Goal: Task Accomplishment & Management: Manage account settings

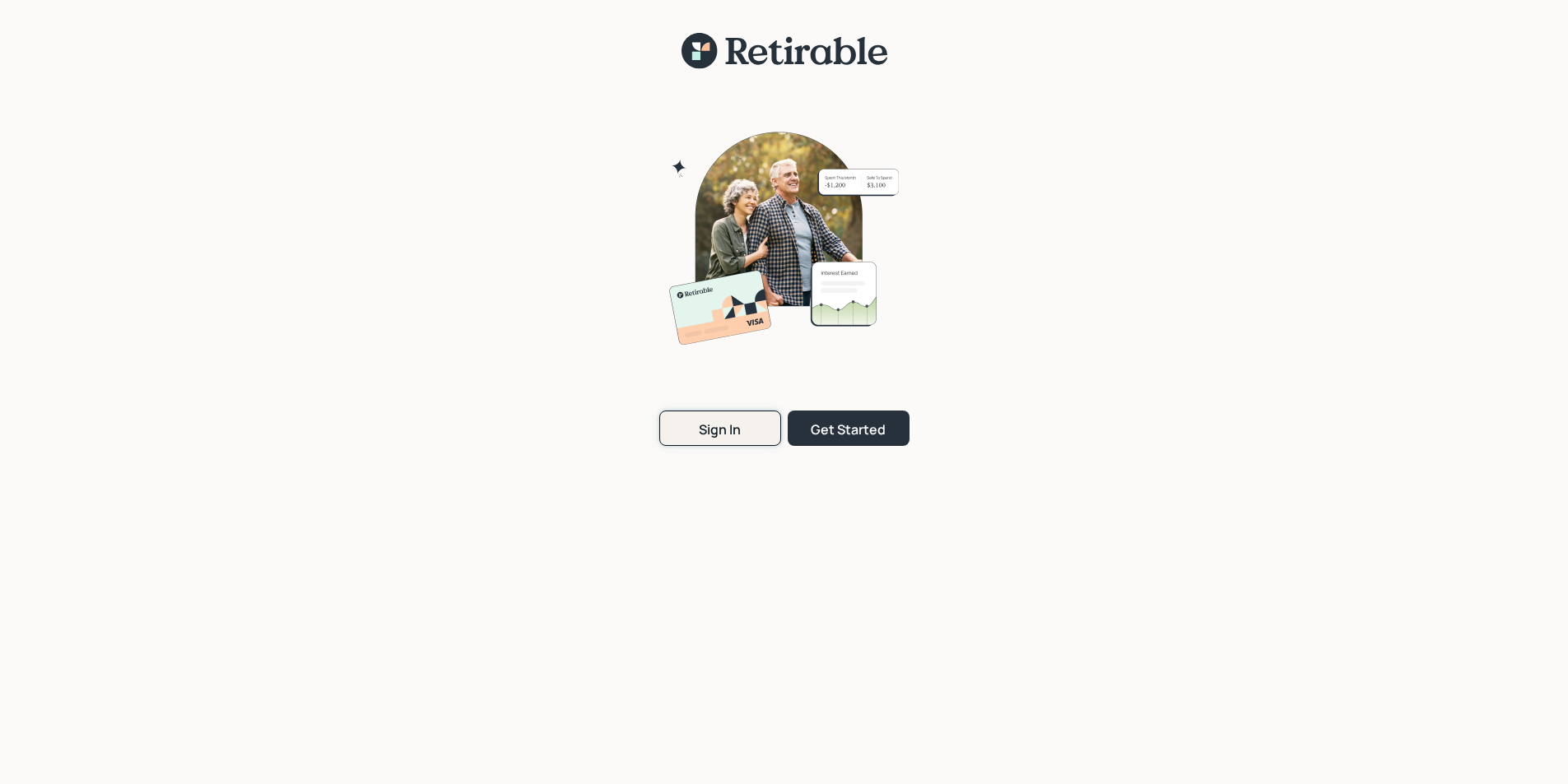
click at [736, 433] on div "Sign In" at bounding box center [719, 429] width 42 height 18
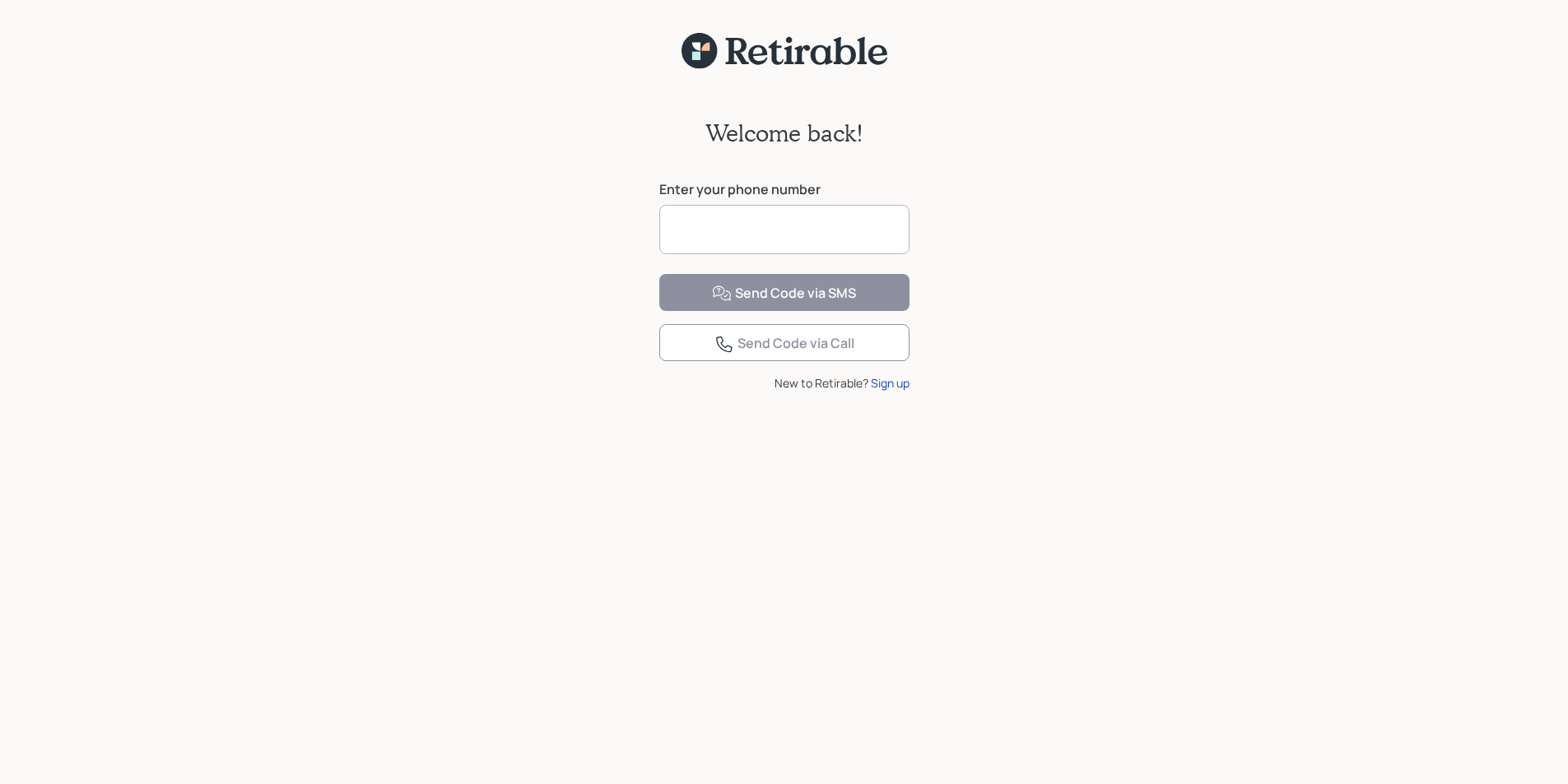
click at [711, 232] on input at bounding box center [784, 229] width 250 height 50
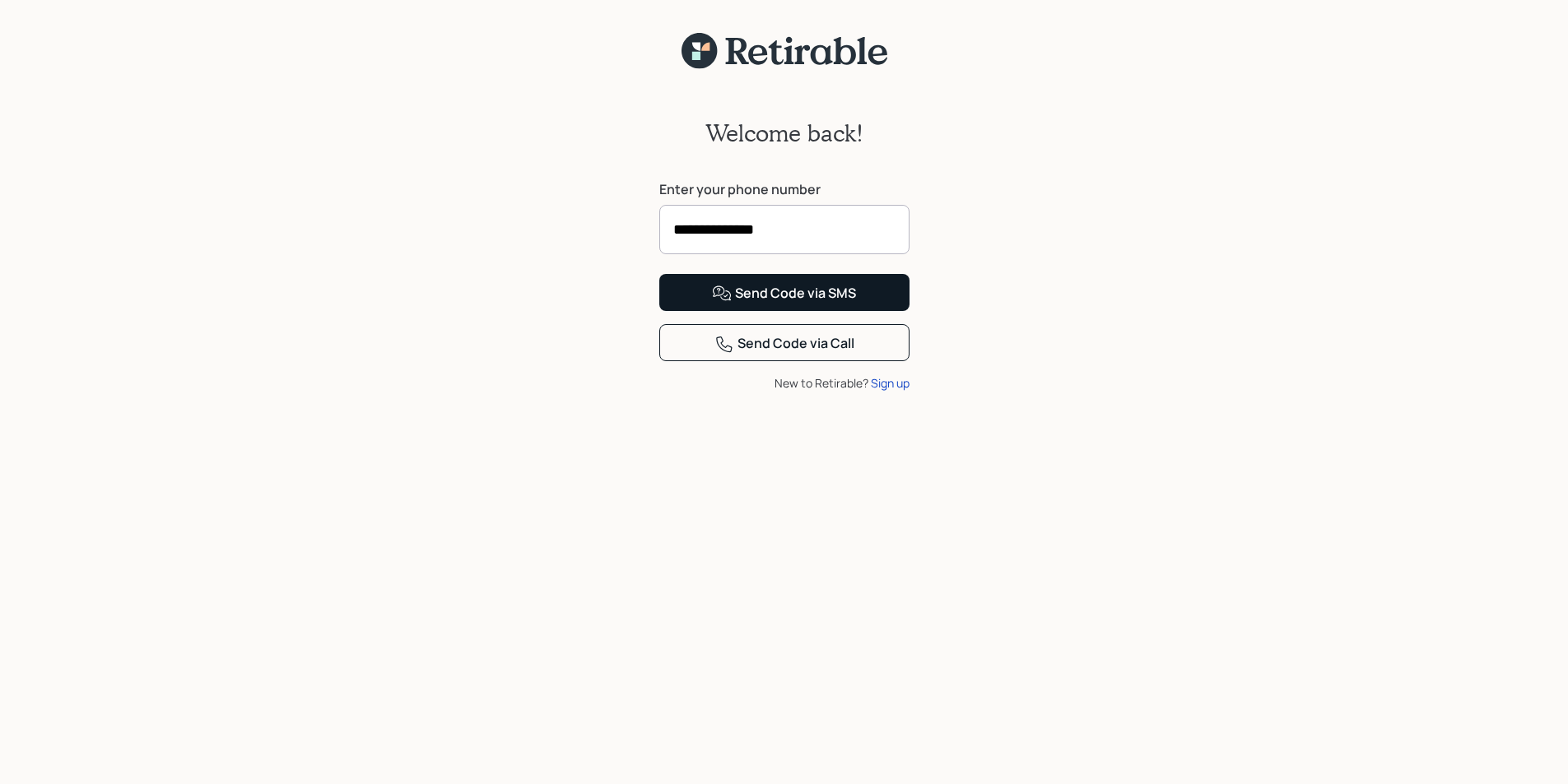
type input "**********"
click at [771, 303] on div "Send Code via SMS" at bounding box center [784, 293] width 144 height 20
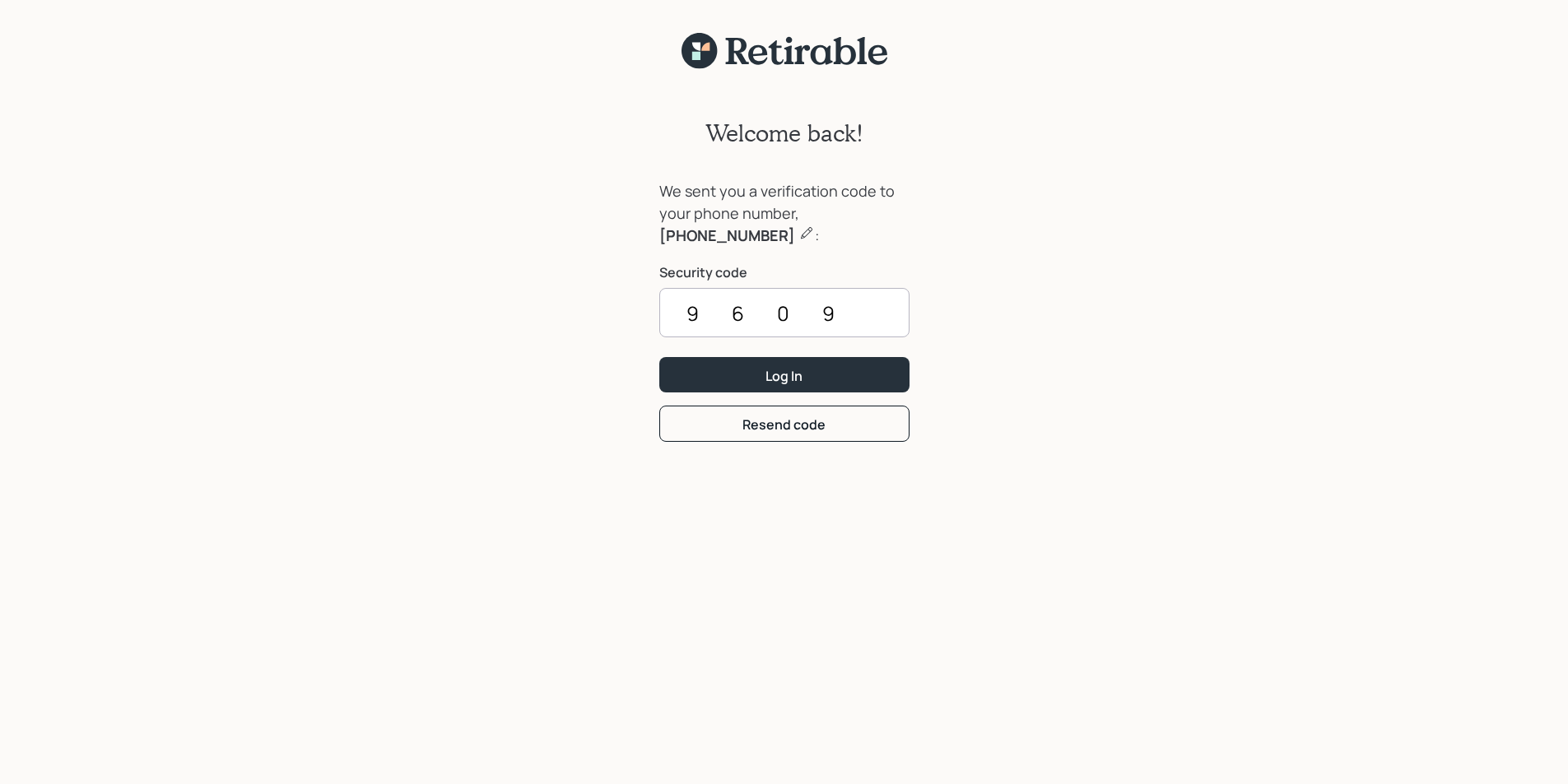
type input "9609"
click at [659, 357] on button "Log In" at bounding box center [784, 374] width 250 height 35
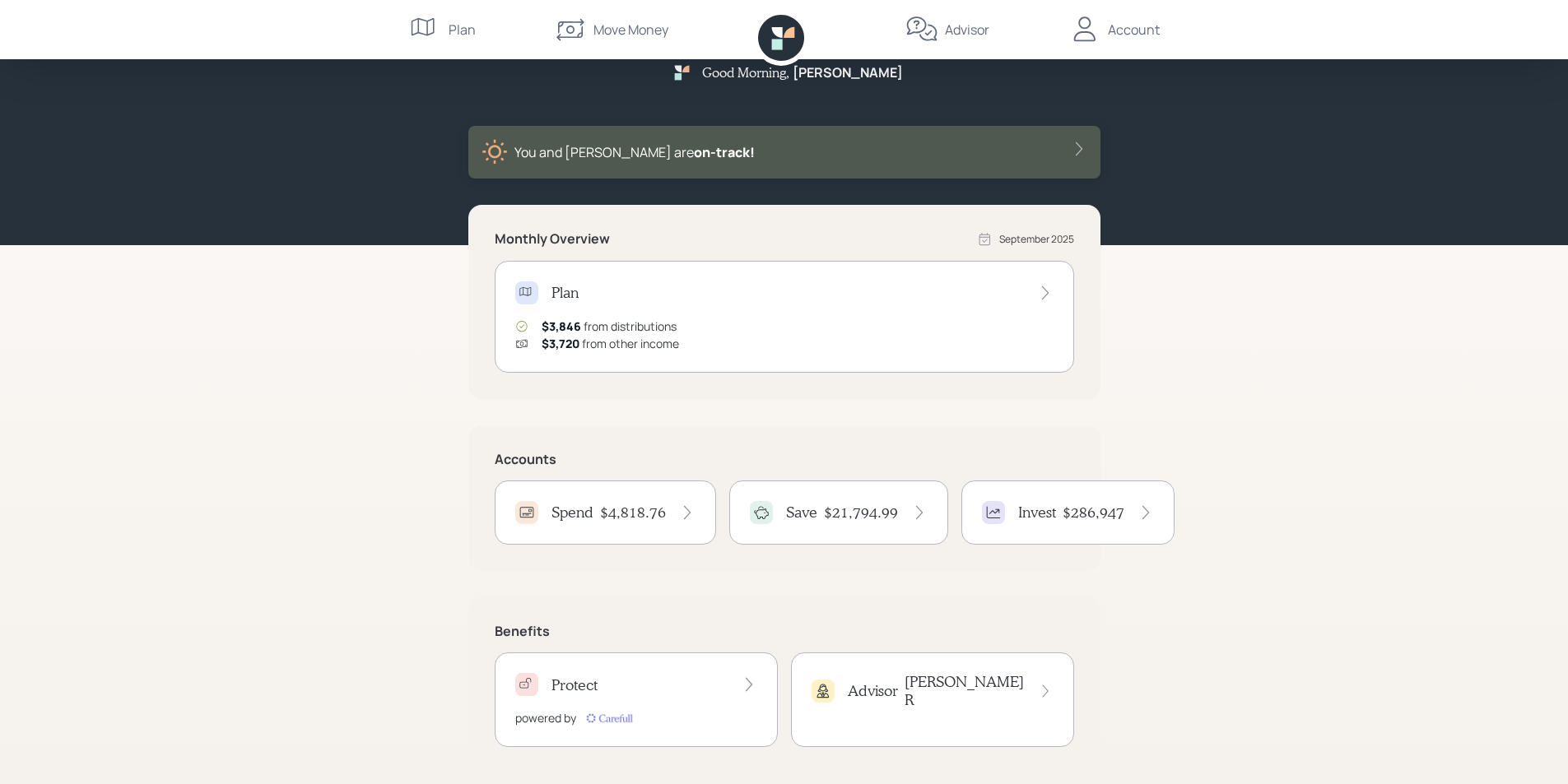
scroll to position [43, 0]
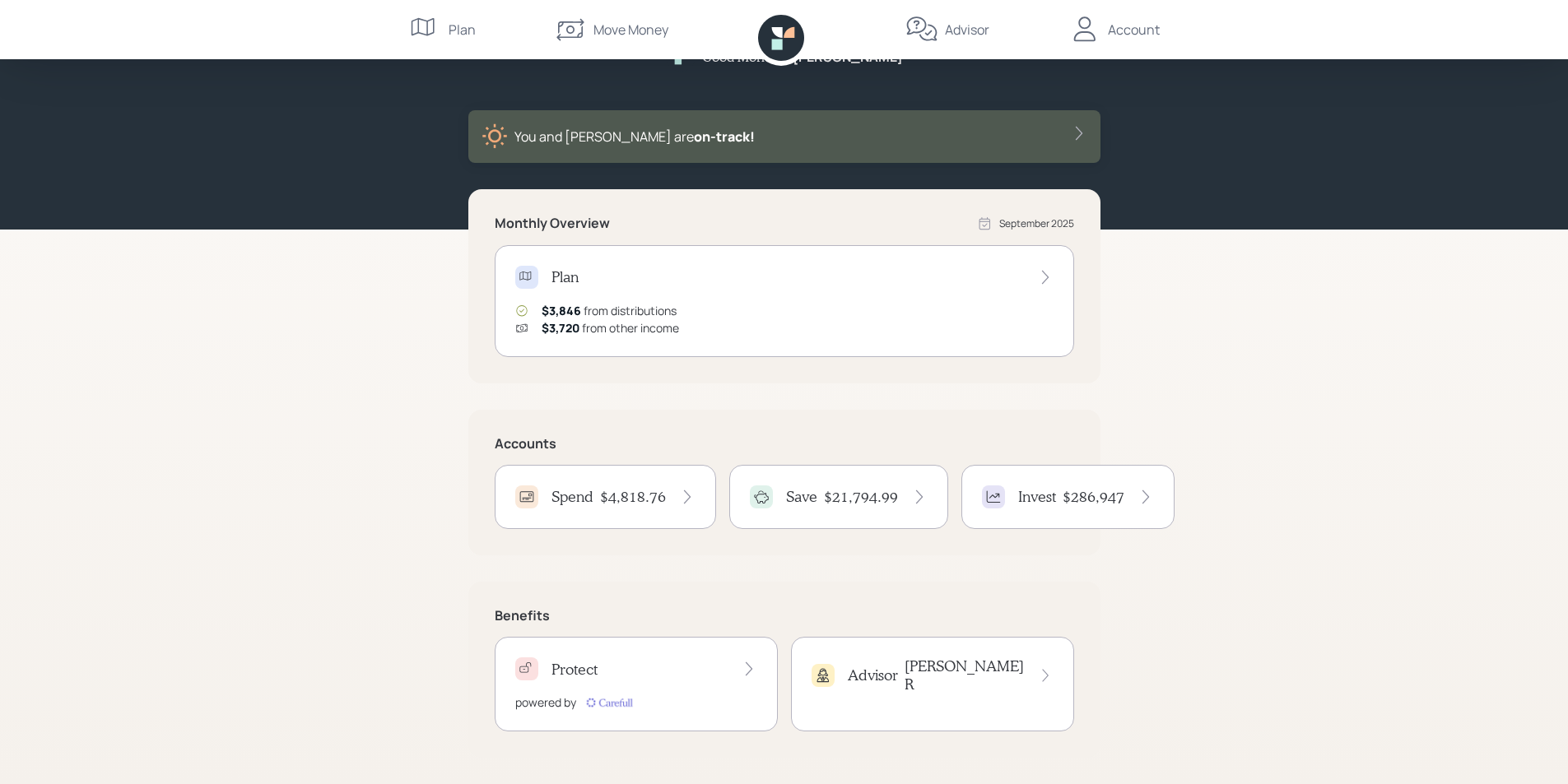
click at [572, 498] on h4 "Spend" at bounding box center [572, 497] width 42 height 18
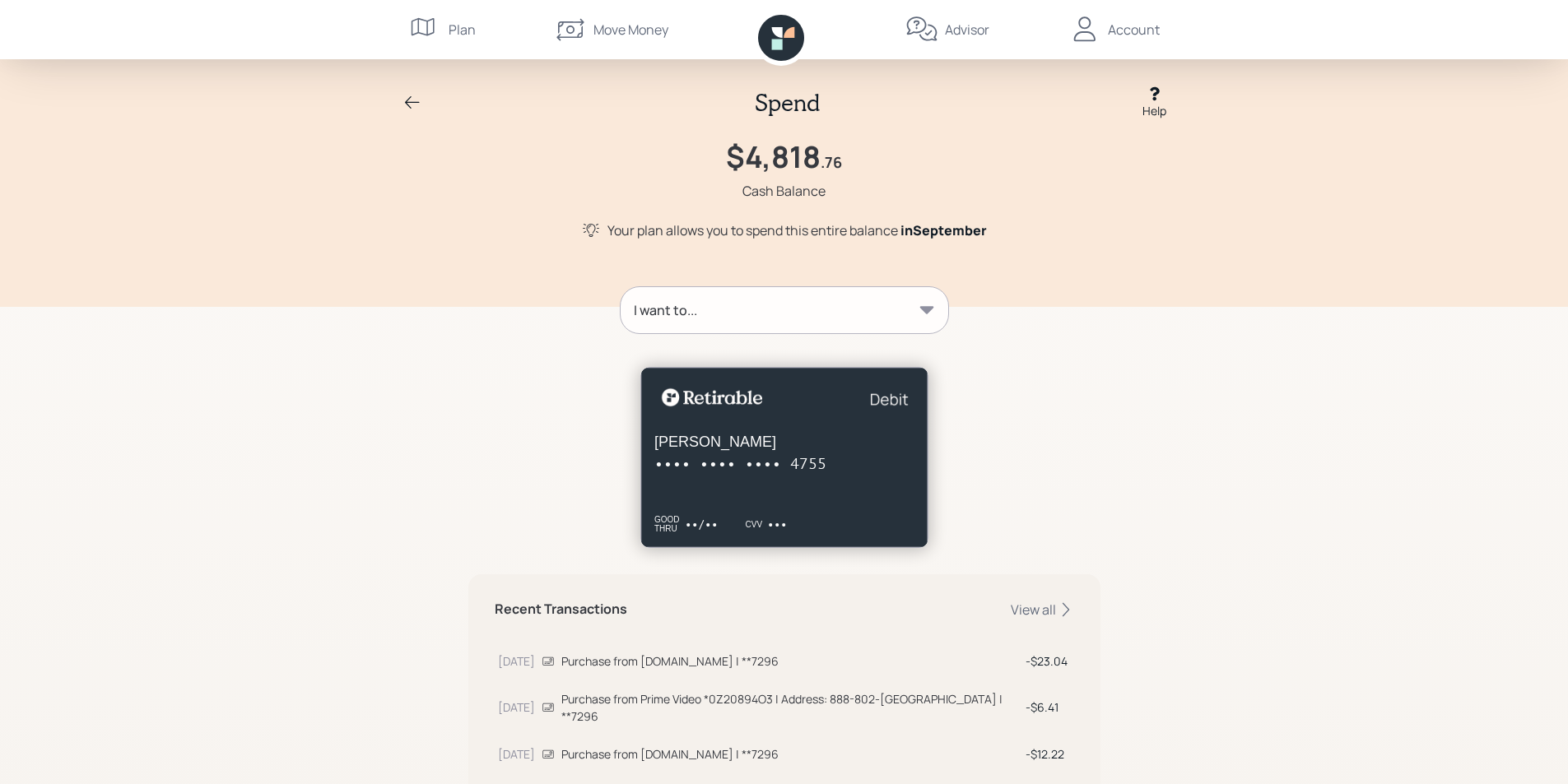
click at [409, 103] on icon at bounding box center [412, 103] width 20 height 20
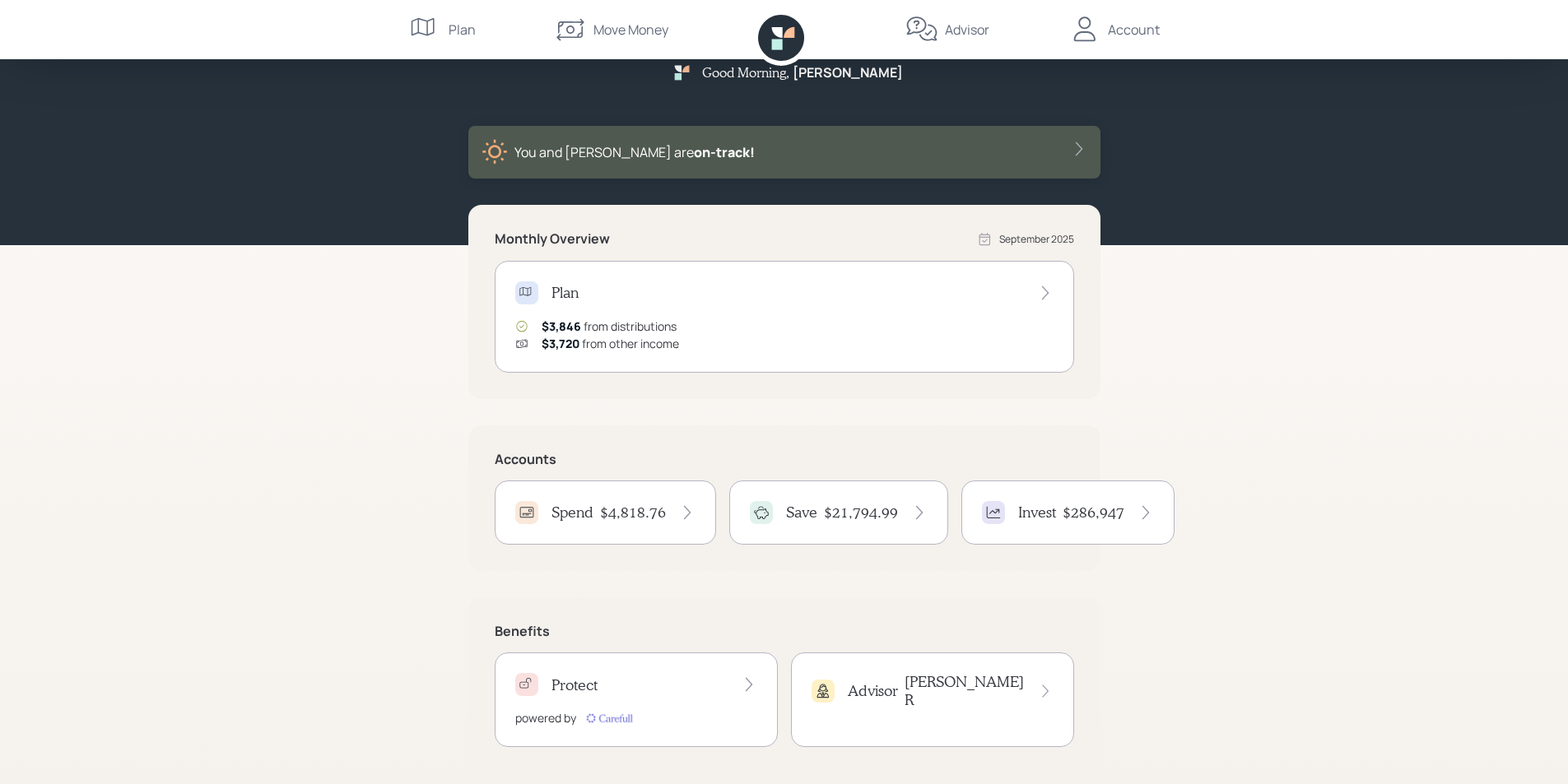
scroll to position [43, 0]
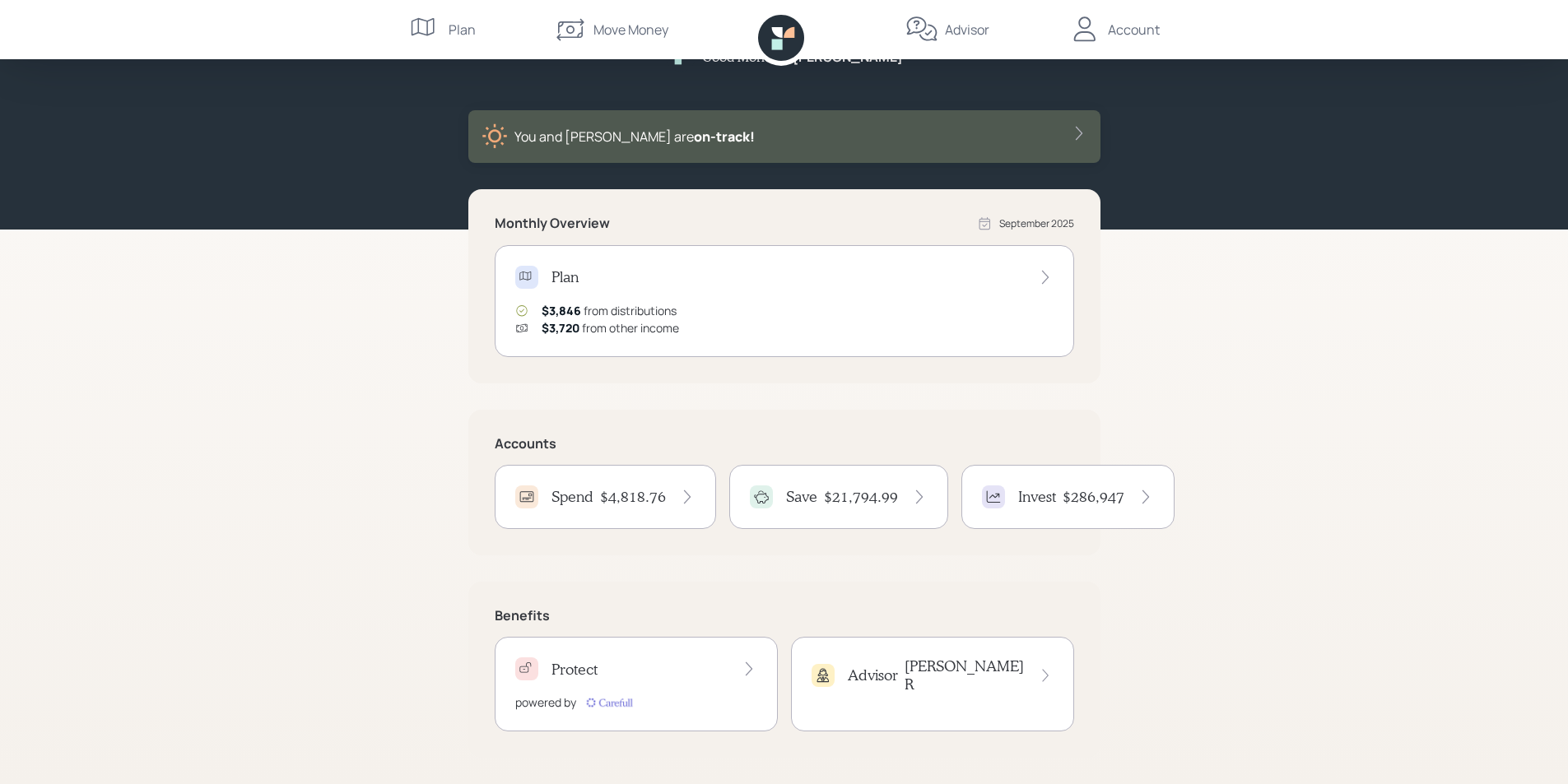
click at [1044, 275] on icon at bounding box center [1045, 277] width 16 height 16
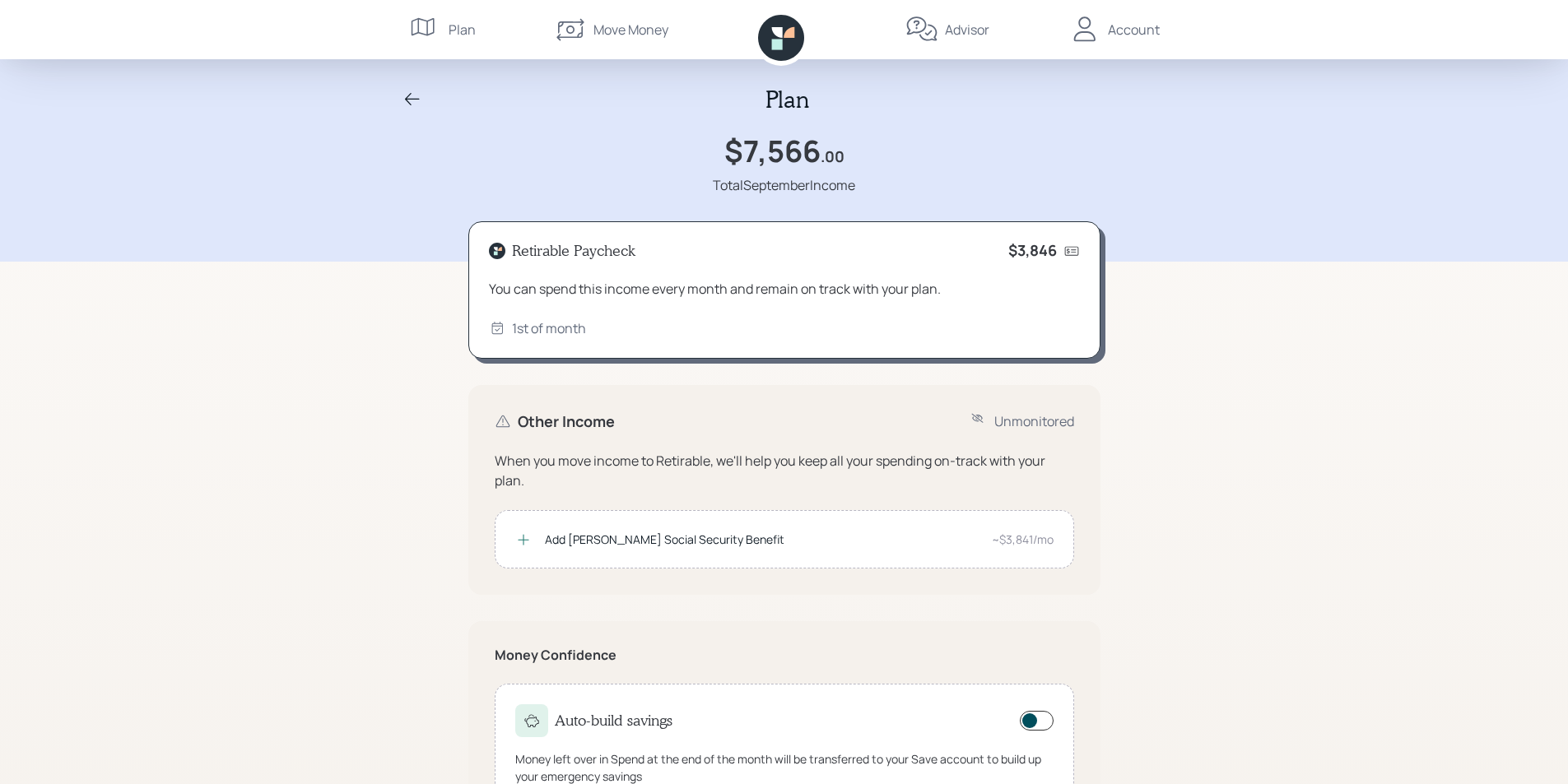
click at [411, 97] on icon at bounding box center [412, 100] width 20 height 20
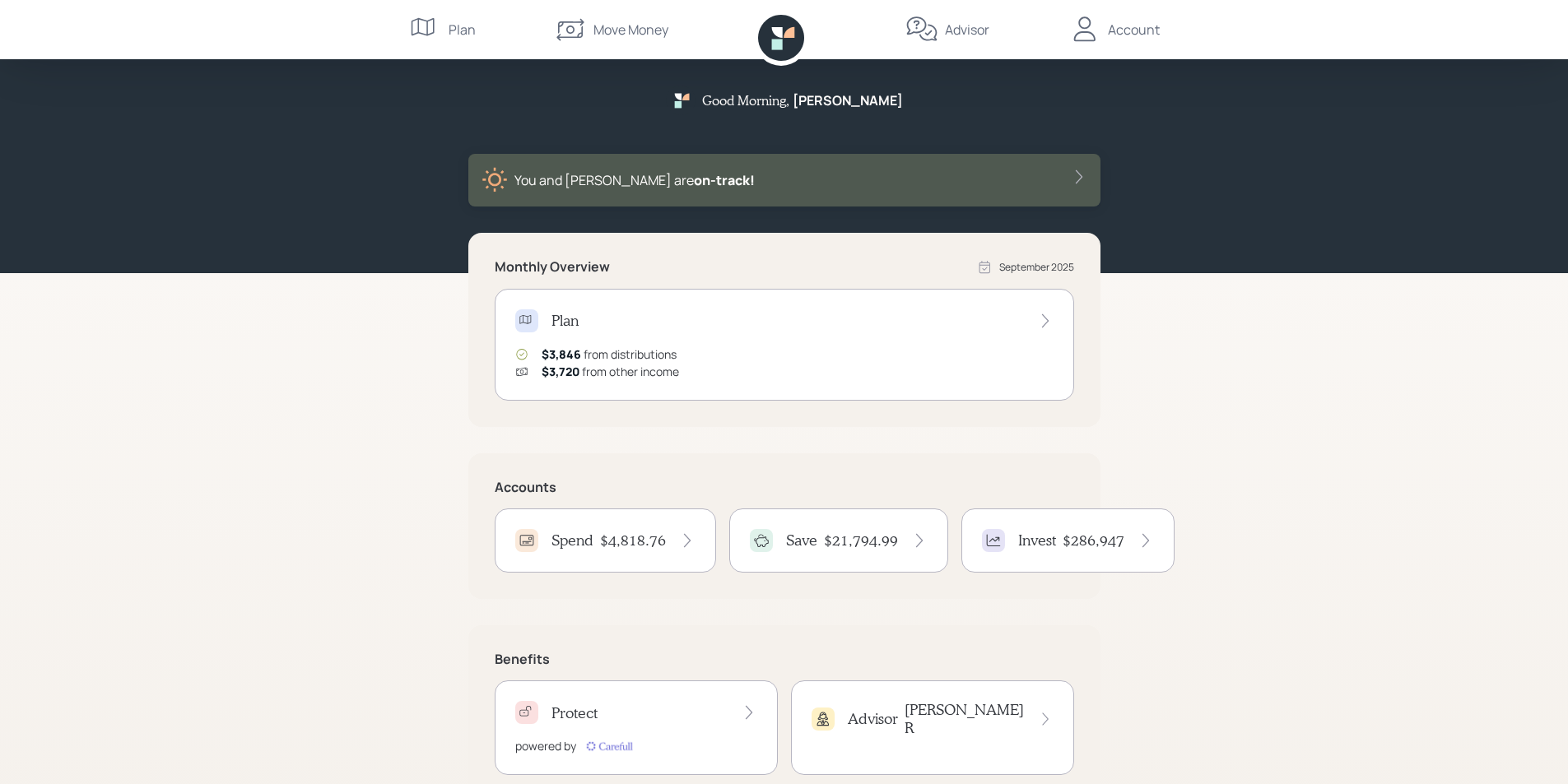
scroll to position [43, 0]
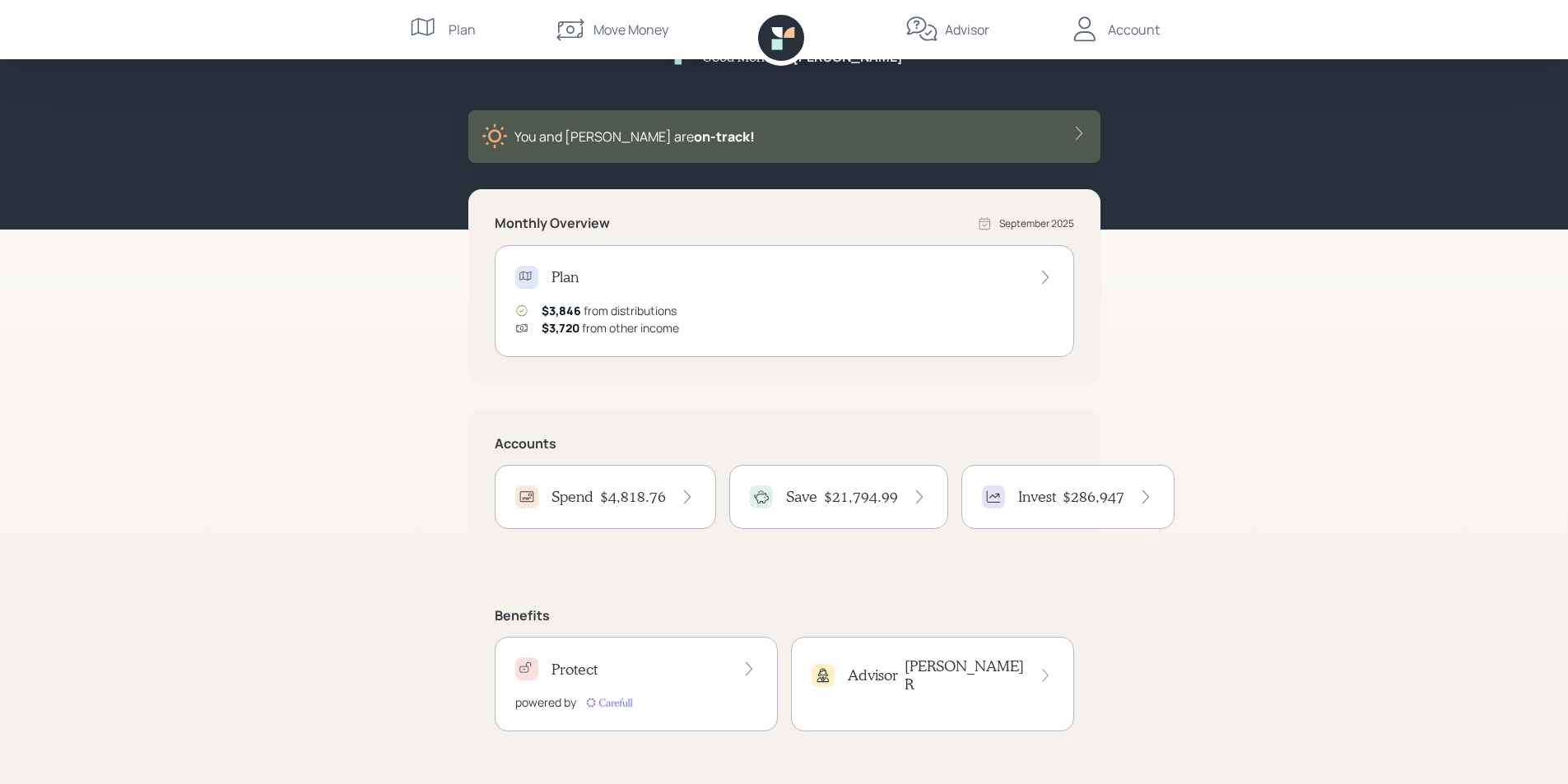
click at [988, 667] on h4 "[PERSON_NAME]" at bounding box center [965, 674] width 121 height 35
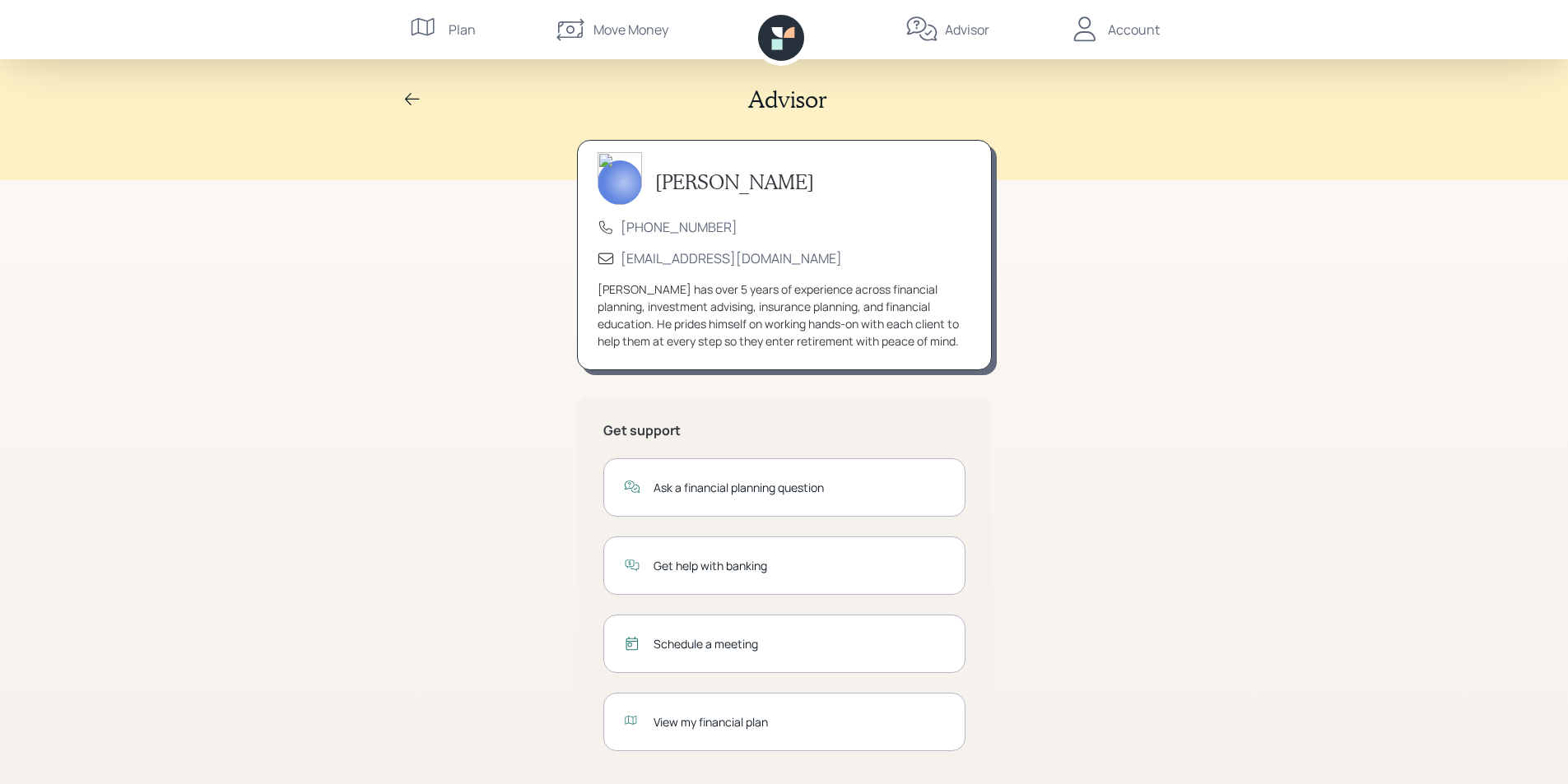
click at [691, 716] on div "View my financial plan" at bounding box center [799, 722] width 292 height 17
click at [1123, 29] on div "Account" at bounding box center [1133, 30] width 52 height 20
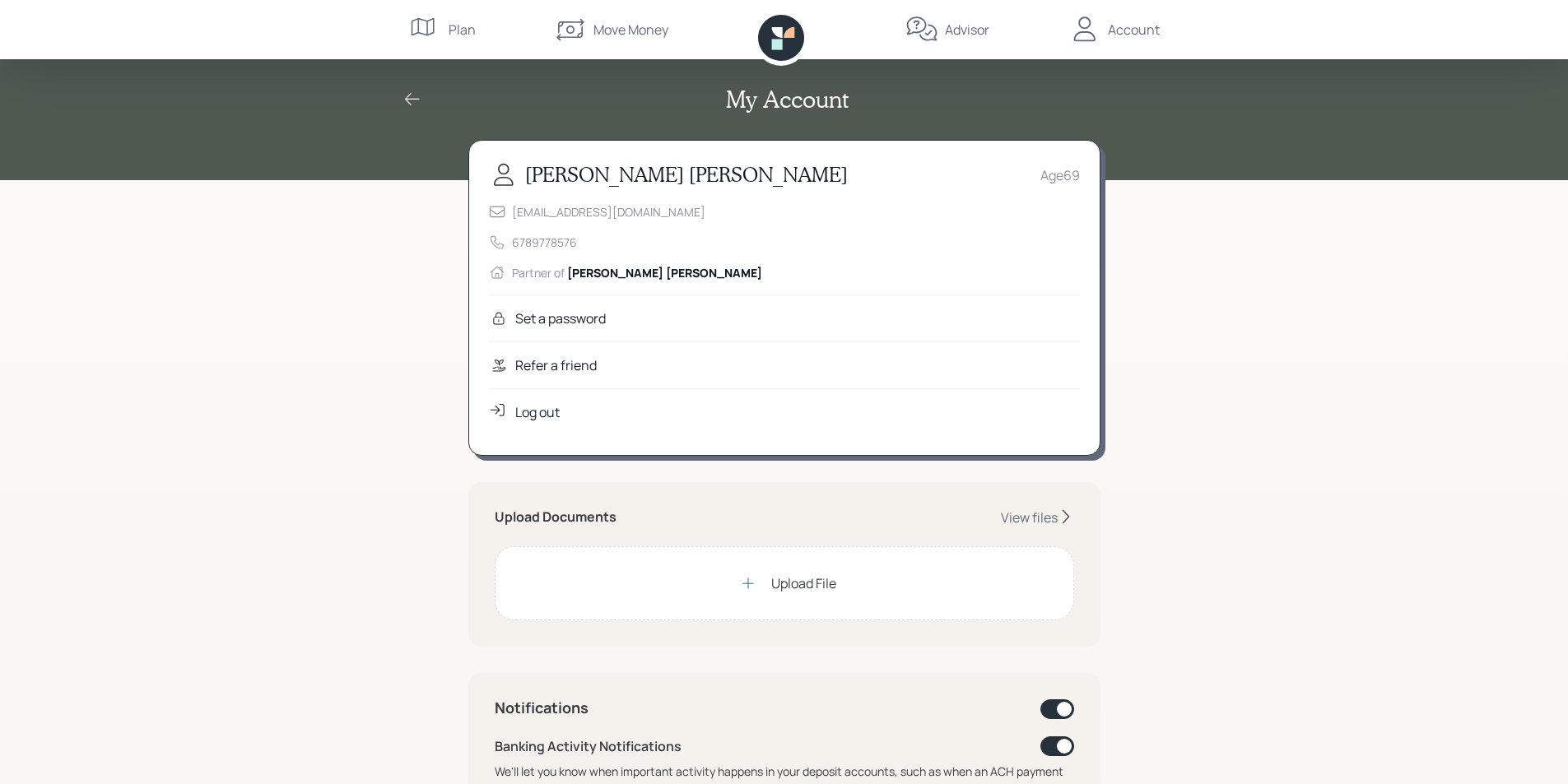
click at [523, 414] on div "Log out" at bounding box center [537, 412] width 44 height 20
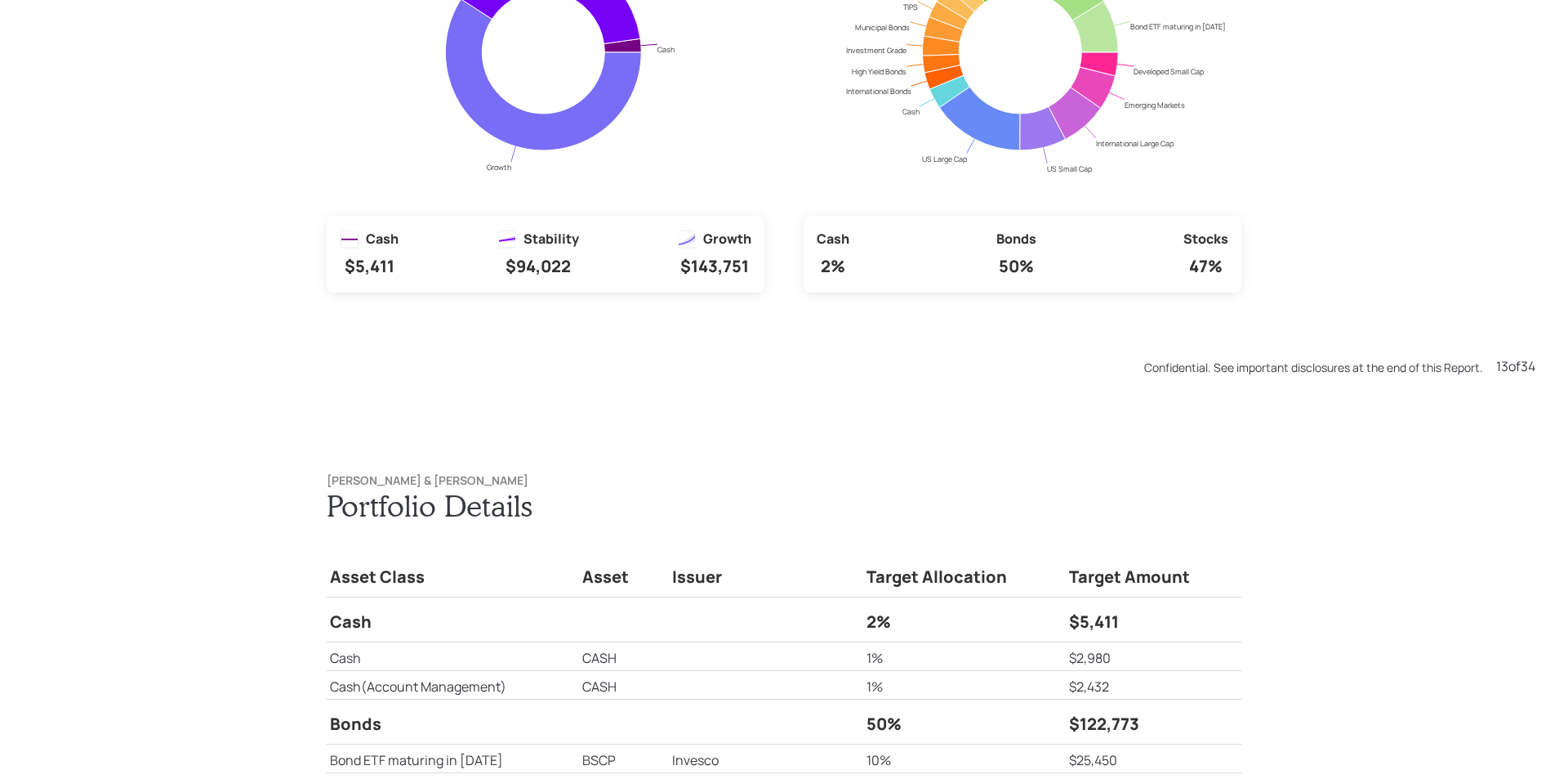
scroll to position [9346, 0]
